Goal: Navigation & Orientation: Find specific page/section

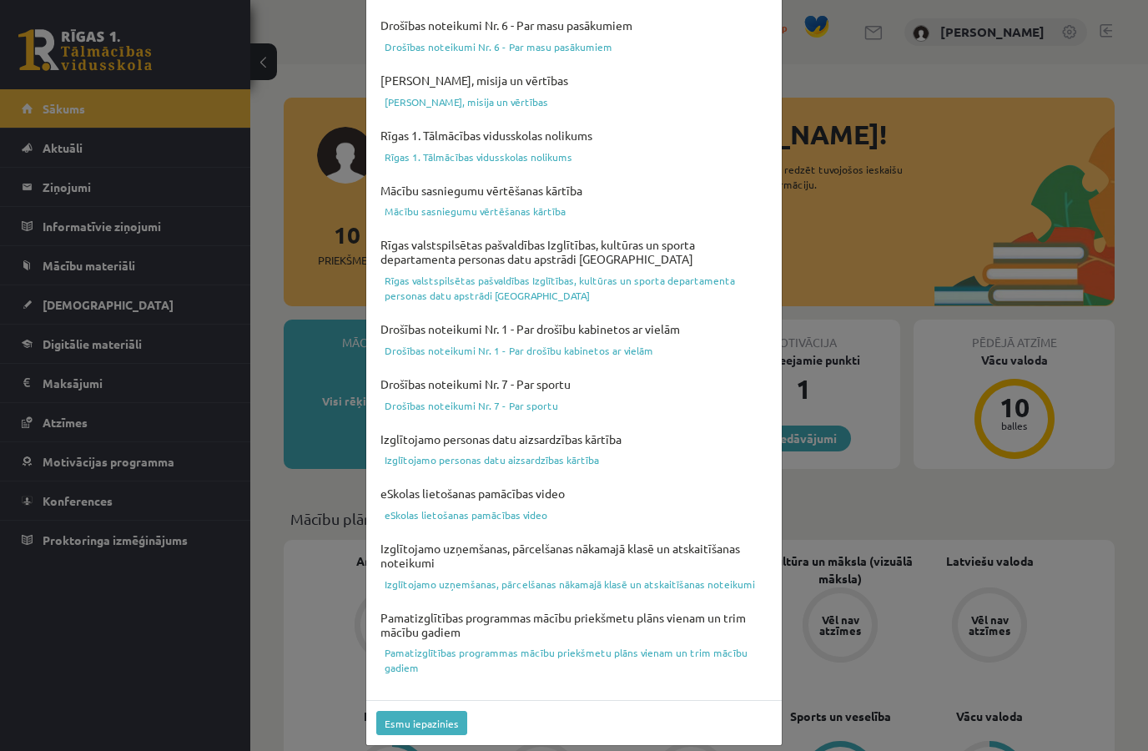
scroll to position [437, 0]
click at [412, 718] on button "Esmu iepazinies" at bounding box center [421, 725] width 91 height 24
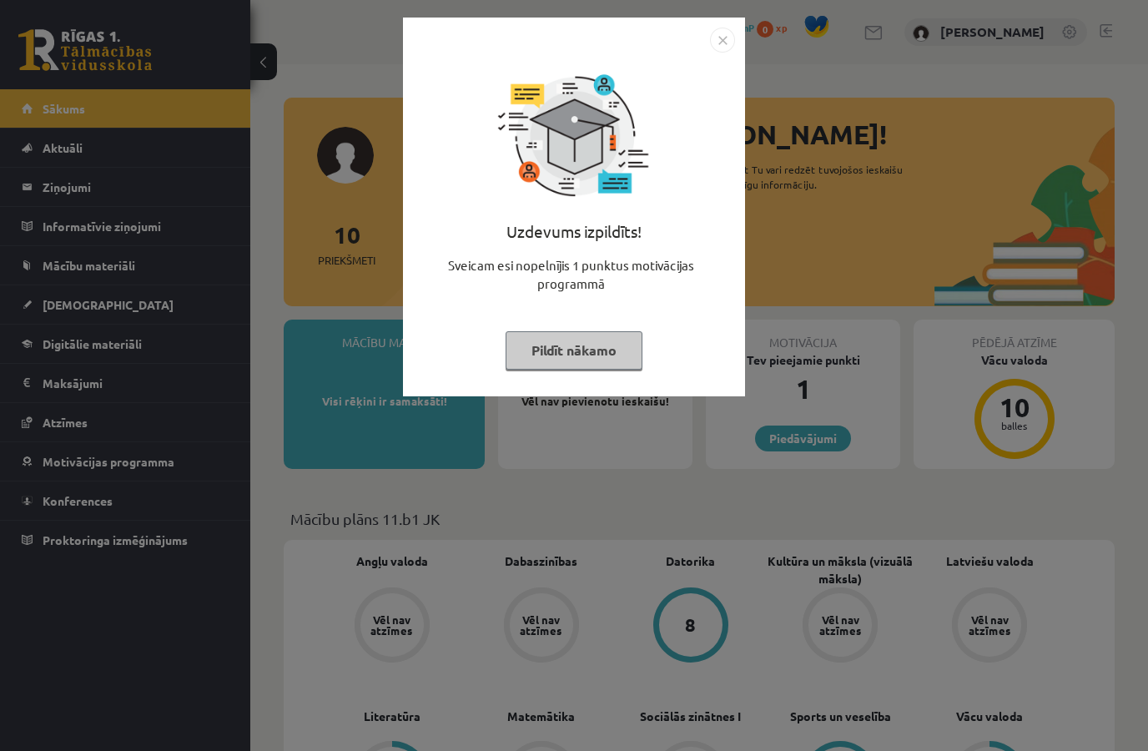
click at [726, 43] on img "Close" at bounding box center [722, 40] width 25 height 25
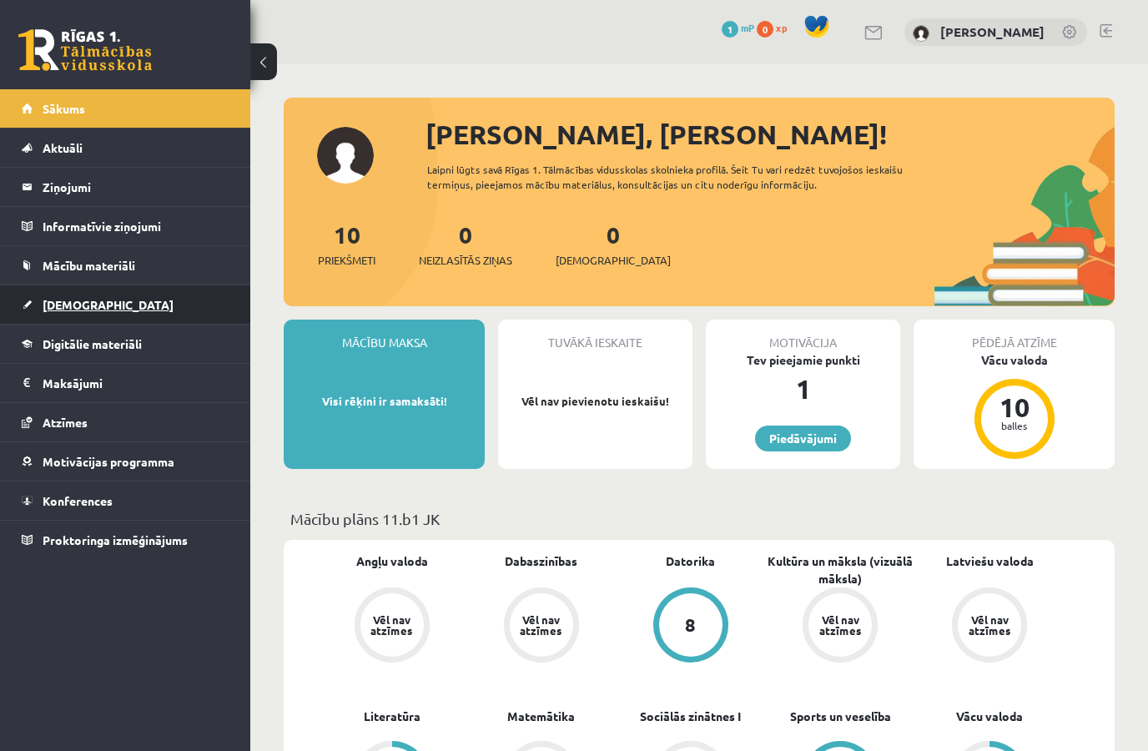
click at [194, 306] on link "[DEMOGRAPHIC_DATA]" at bounding box center [126, 304] width 208 height 38
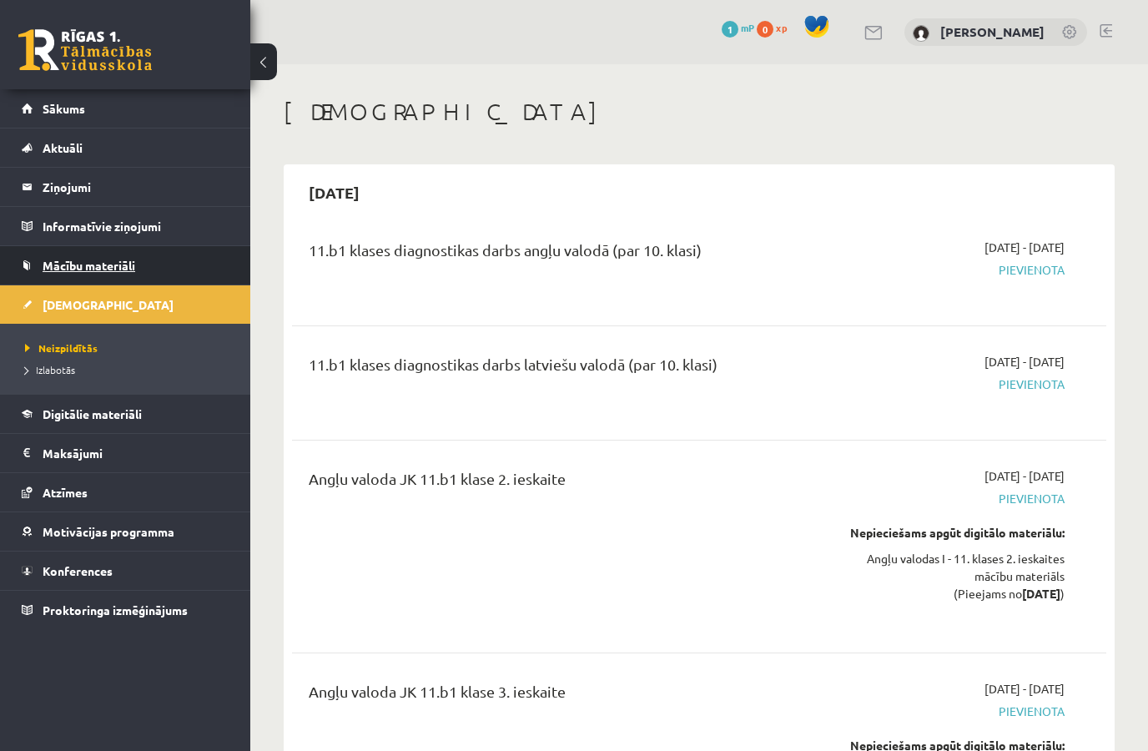
click at [194, 274] on link "Mācību materiāli" at bounding box center [126, 265] width 208 height 38
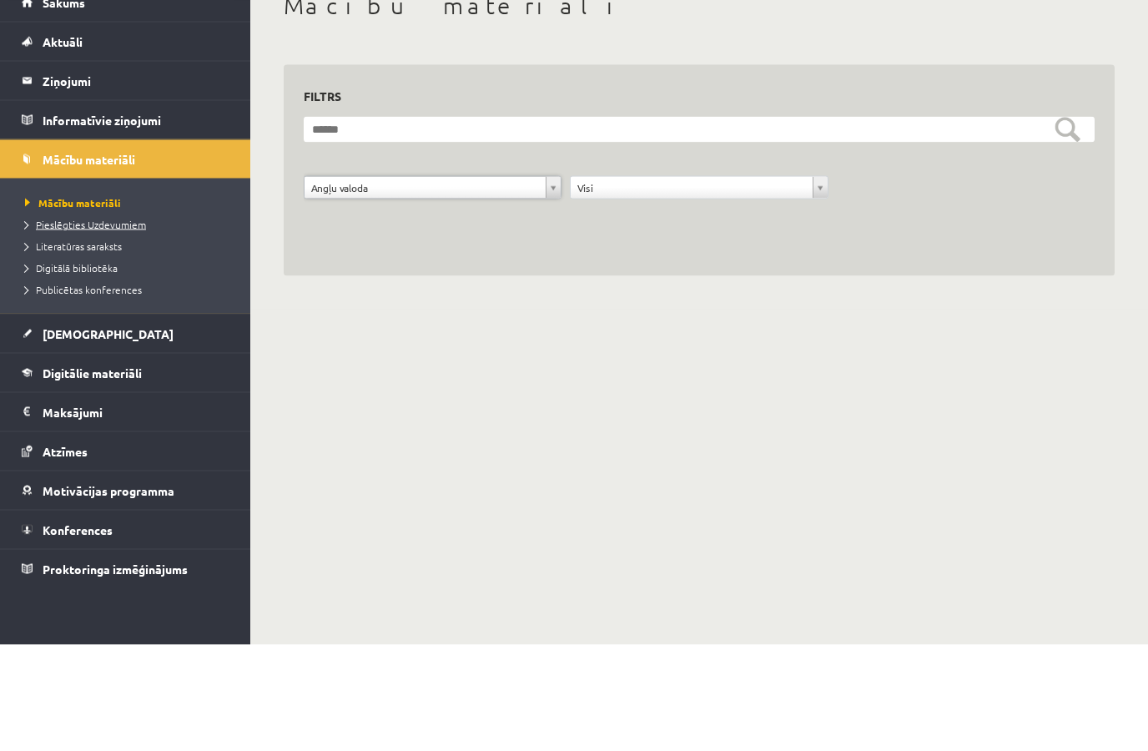
click at [145, 323] on link "Pieslēgties Uzdevumiem" at bounding box center [129, 330] width 209 height 15
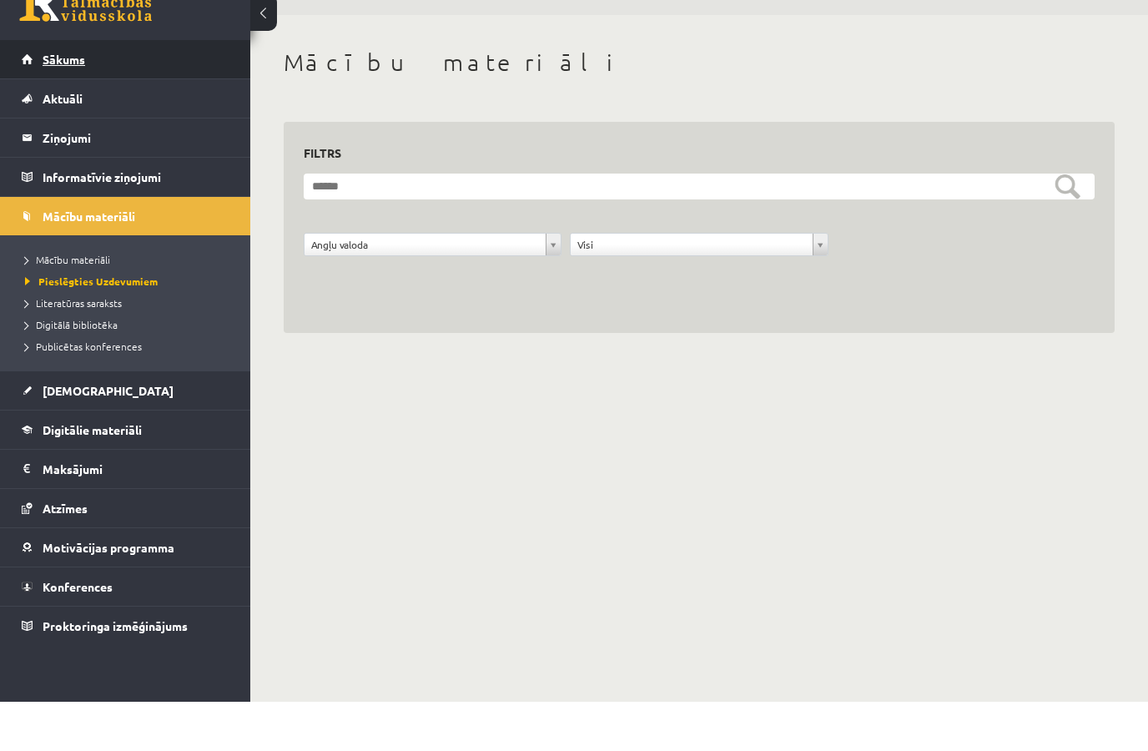
click at [224, 89] on link "Sākums" at bounding box center [126, 108] width 208 height 38
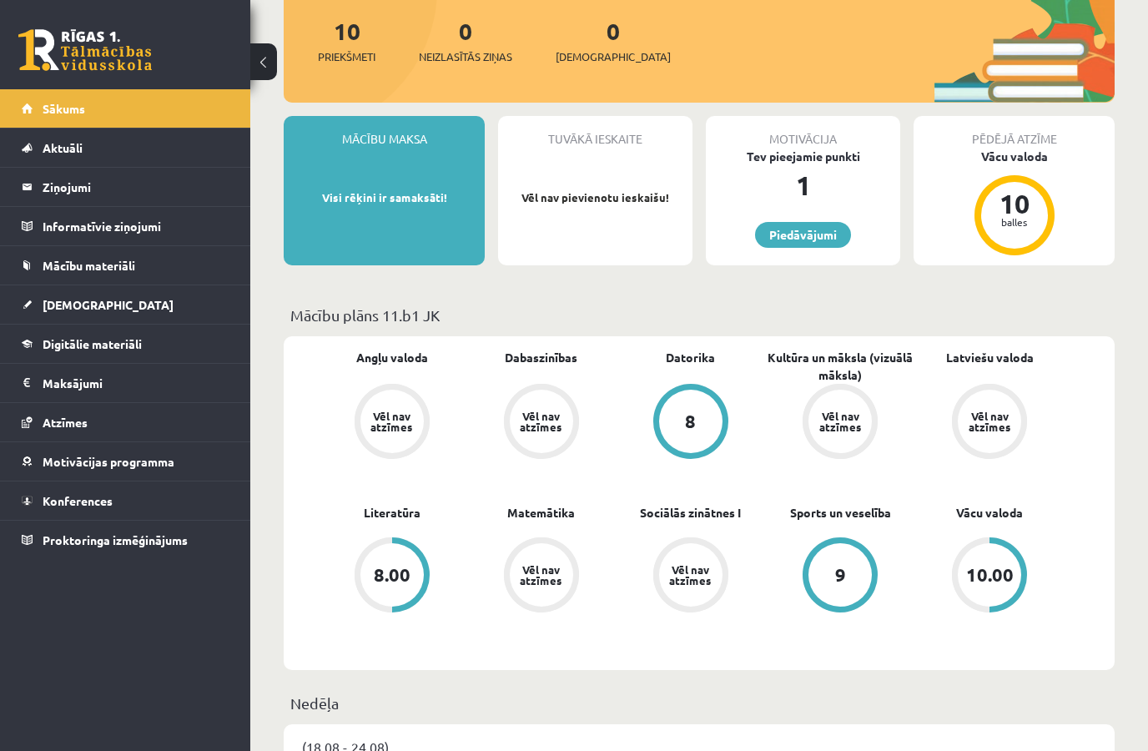
scroll to position [207, 0]
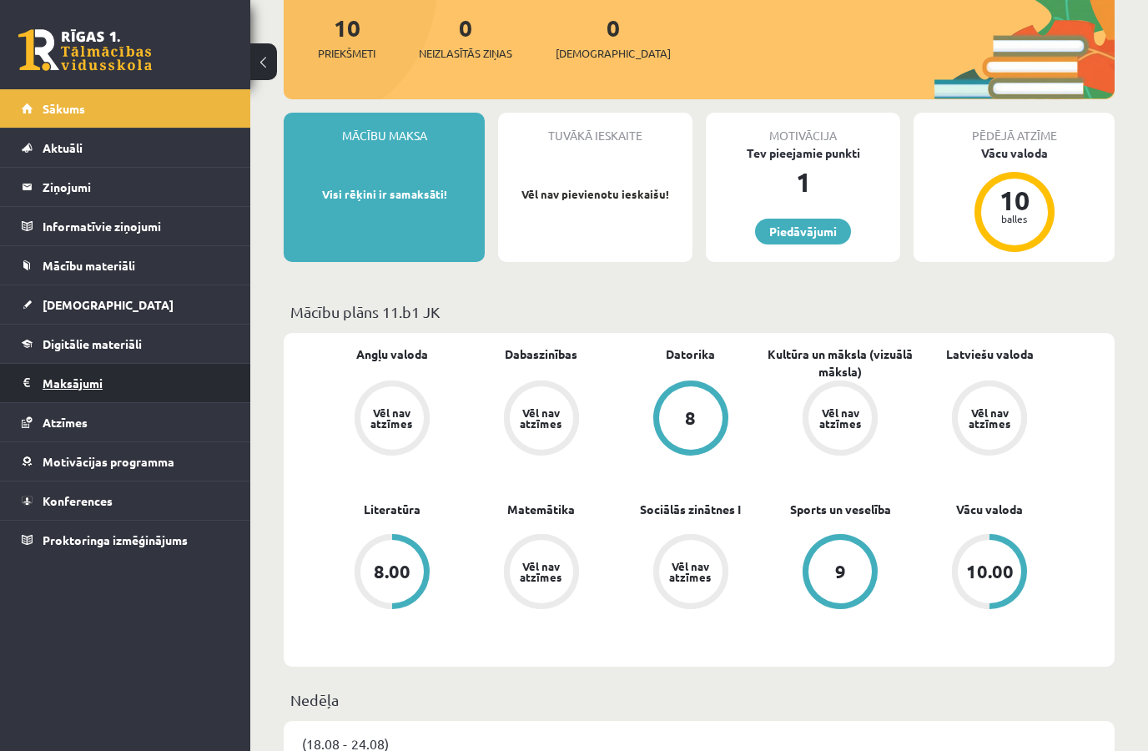
click at [153, 385] on legend "Maksājumi 0" at bounding box center [136, 383] width 187 height 38
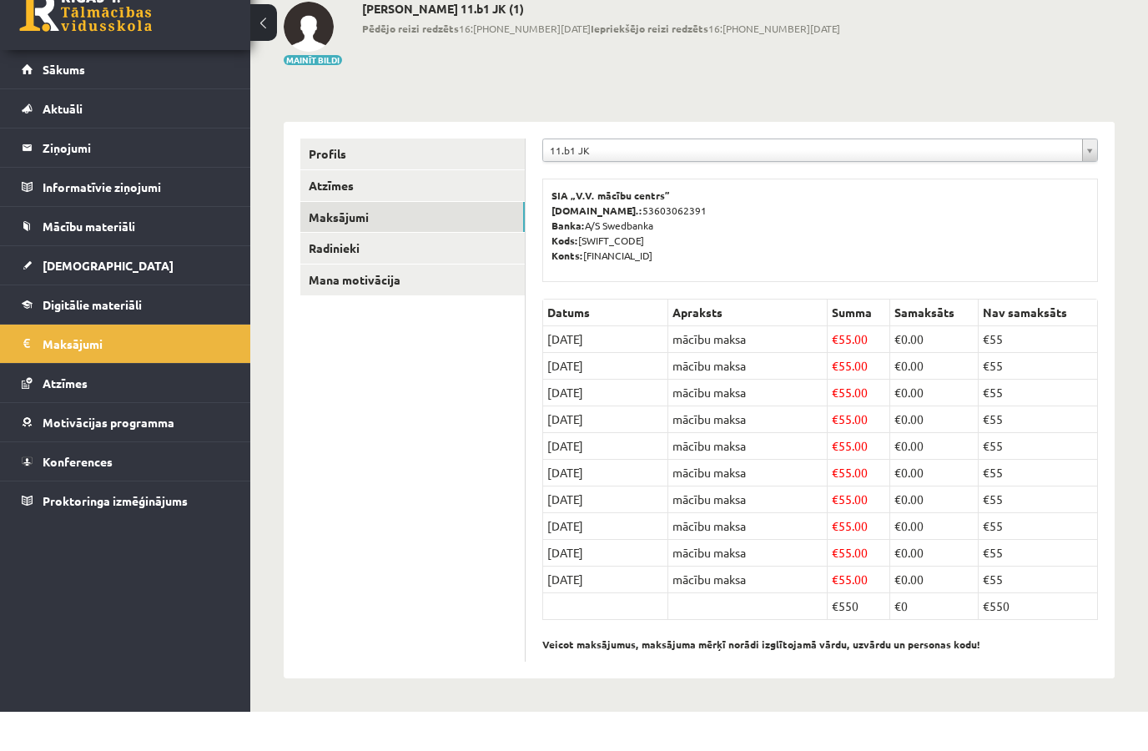
click at [950, 81] on div "**********" at bounding box center [699, 379] width 898 height 743
click at [638, 161] on div "**********" at bounding box center [820, 439] width 589 height 557
click at [818, 365] on td "mācību maksa" at bounding box center [747, 378] width 159 height 27
click at [186, 89] on link "Sākums" at bounding box center [126, 108] width 208 height 38
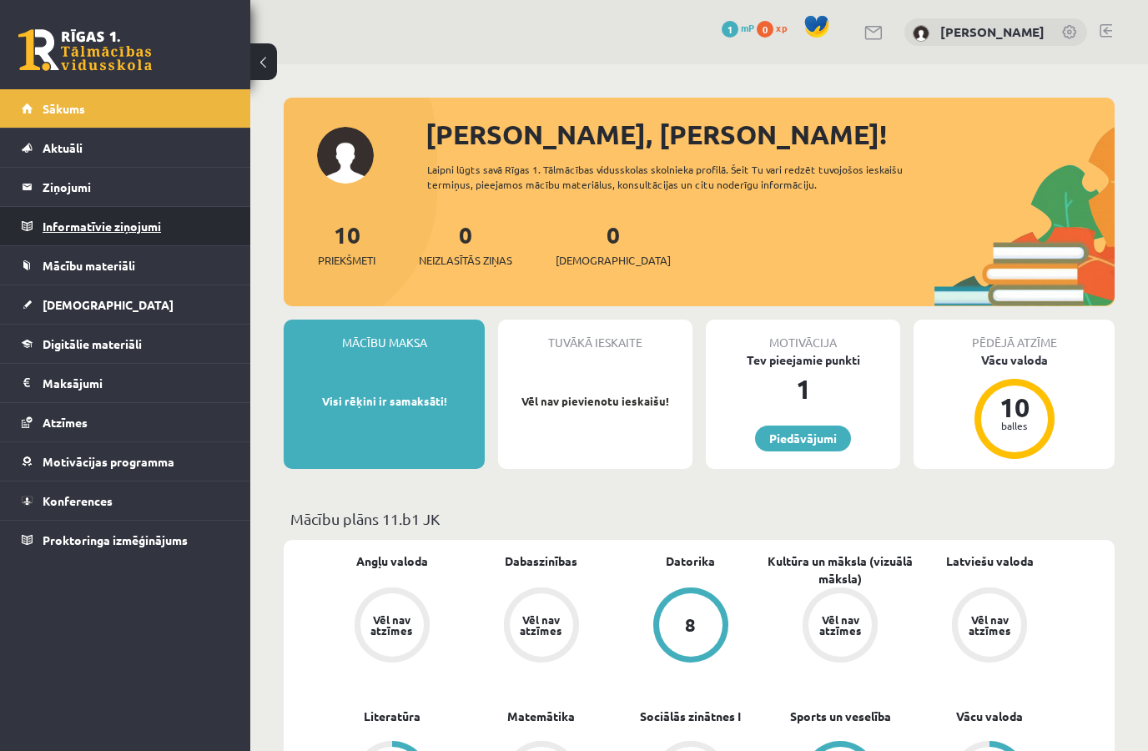
click at [179, 240] on legend "Informatīvie ziņojumi 0" at bounding box center [136, 226] width 187 height 38
